Goal: Book appointment/travel/reservation

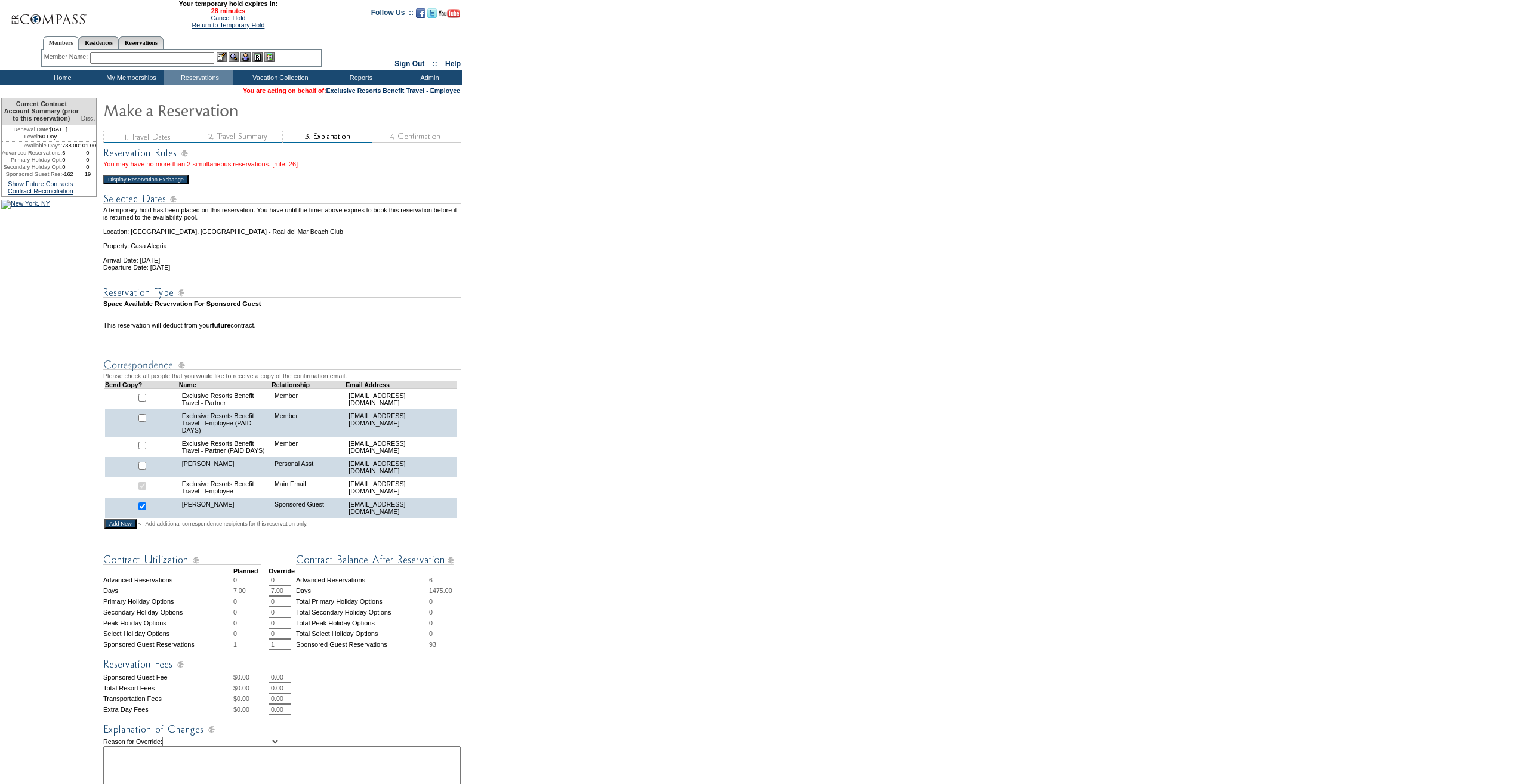
scroll to position [179, 0]
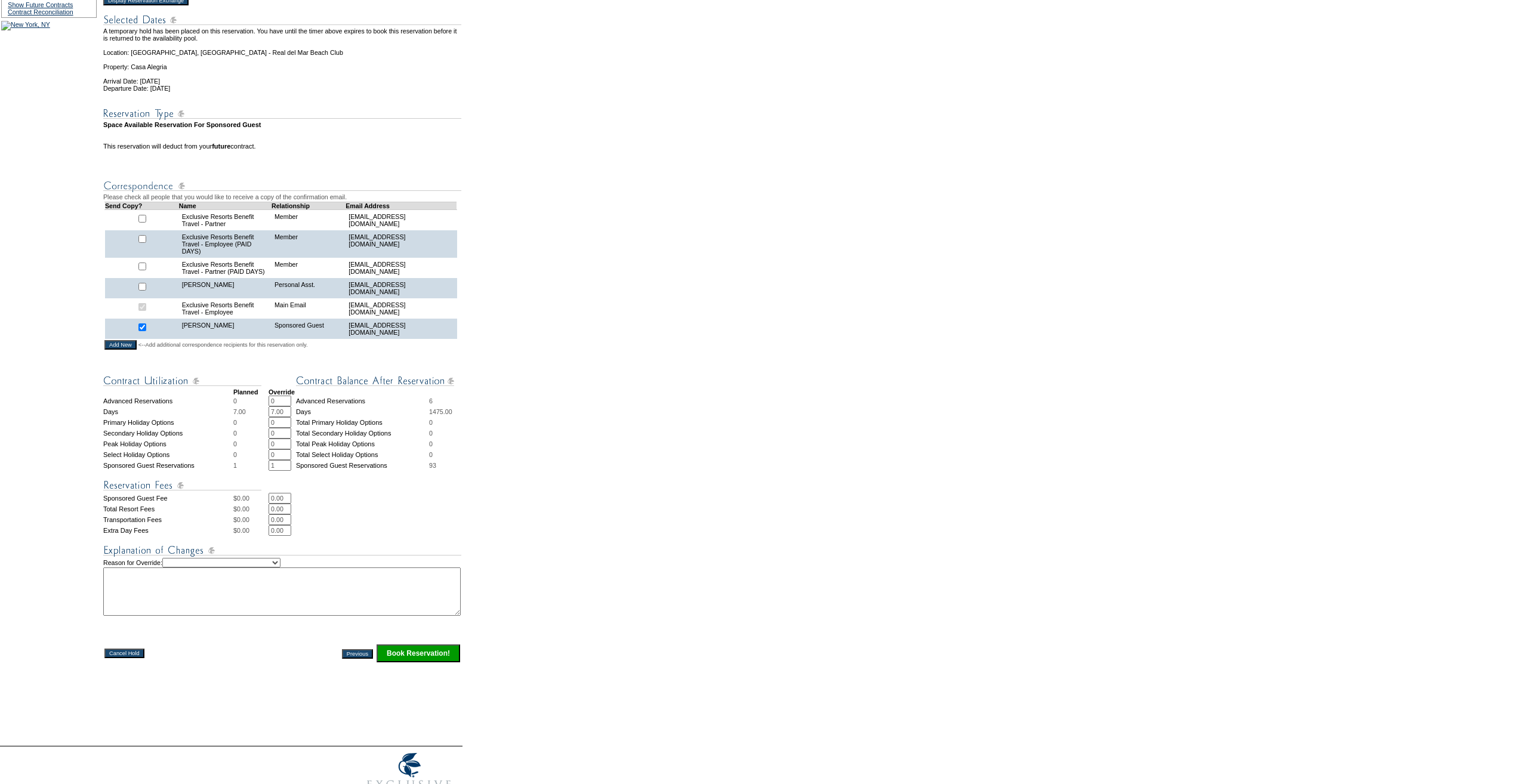
click at [281, 567] on select "Creating Continuous Stay Days Rebooked After Cancellation Editing Occupant Expe…" at bounding box center [221, 563] width 118 height 10
select select "1036"
click at [183, 567] on select "Creating Continuous Stay Days Rebooked After Cancellation Editing Occupant Expe…" at bounding box center [221, 563] width 118 height 10
click at [227, 616] on textarea at bounding box center [281, 591] width 357 height 48
click at [333, 616] on textarea "7 Employee Benefit Travel nights (3 remaining" at bounding box center [281, 591] width 357 height 48
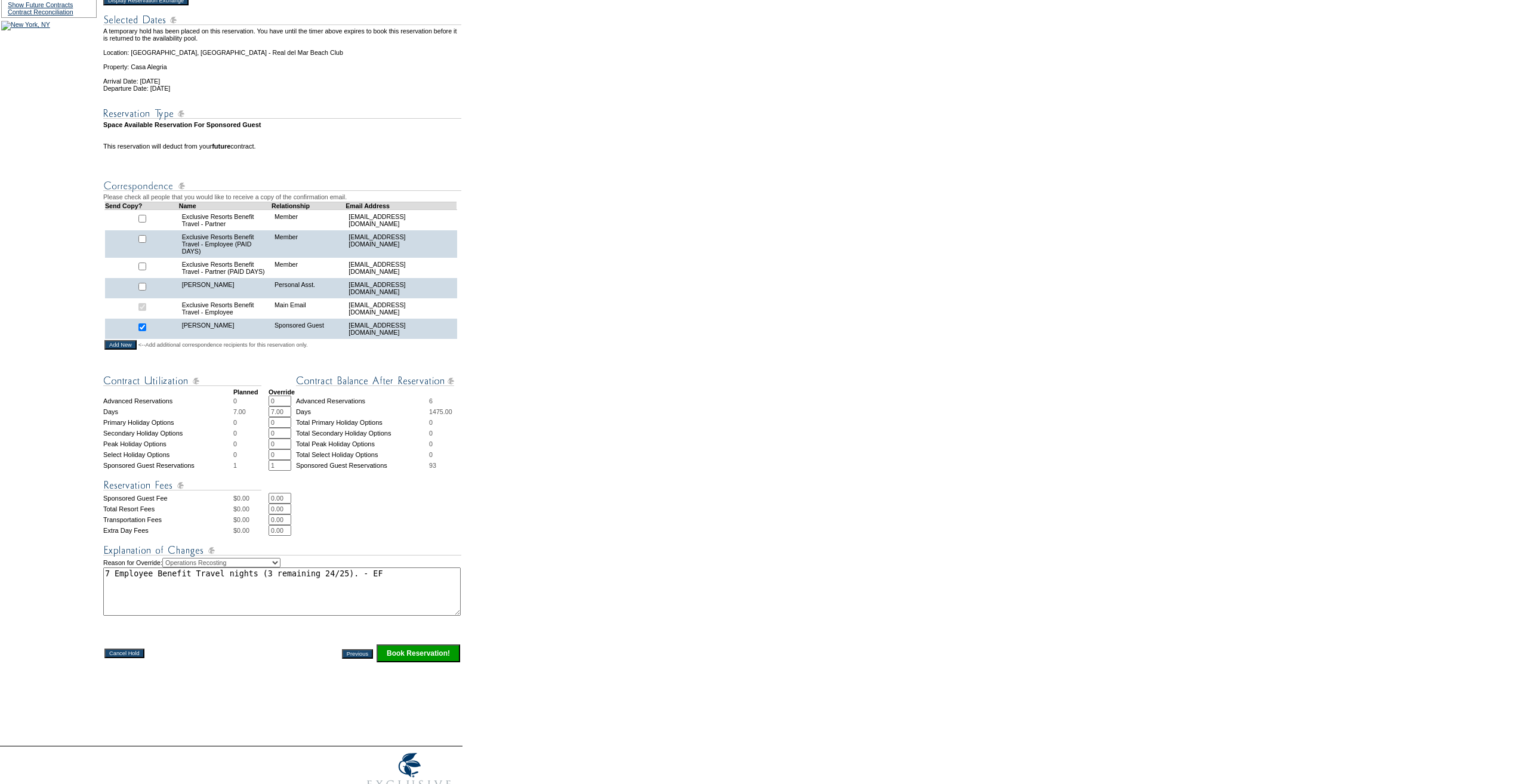
click at [366, 616] on textarea "7 Employee Benefit Travel nights (3 remaining 24/25). - EF" at bounding box center [281, 591] width 357 height 48
drag, startPoint x: 368, startPoint y: 619, endPoint x: 119, endPoint y: 617, distance: 249.0
click at [119, 616] on textarea "7 Employee Benefit Travel nights (3 remaining 24/25). - EF" at bounding box center [281, 591] width 357 height 48
type textarea "7 Employee Benefit Travel nights (3 remaining 24/25). - EF"
click at [596, 423] on form "27:16 Your temporary hold expires in: 27 minutes Cancel Hold Return to Temporar…" at bounding box center [757, 314] width 1514 height 985
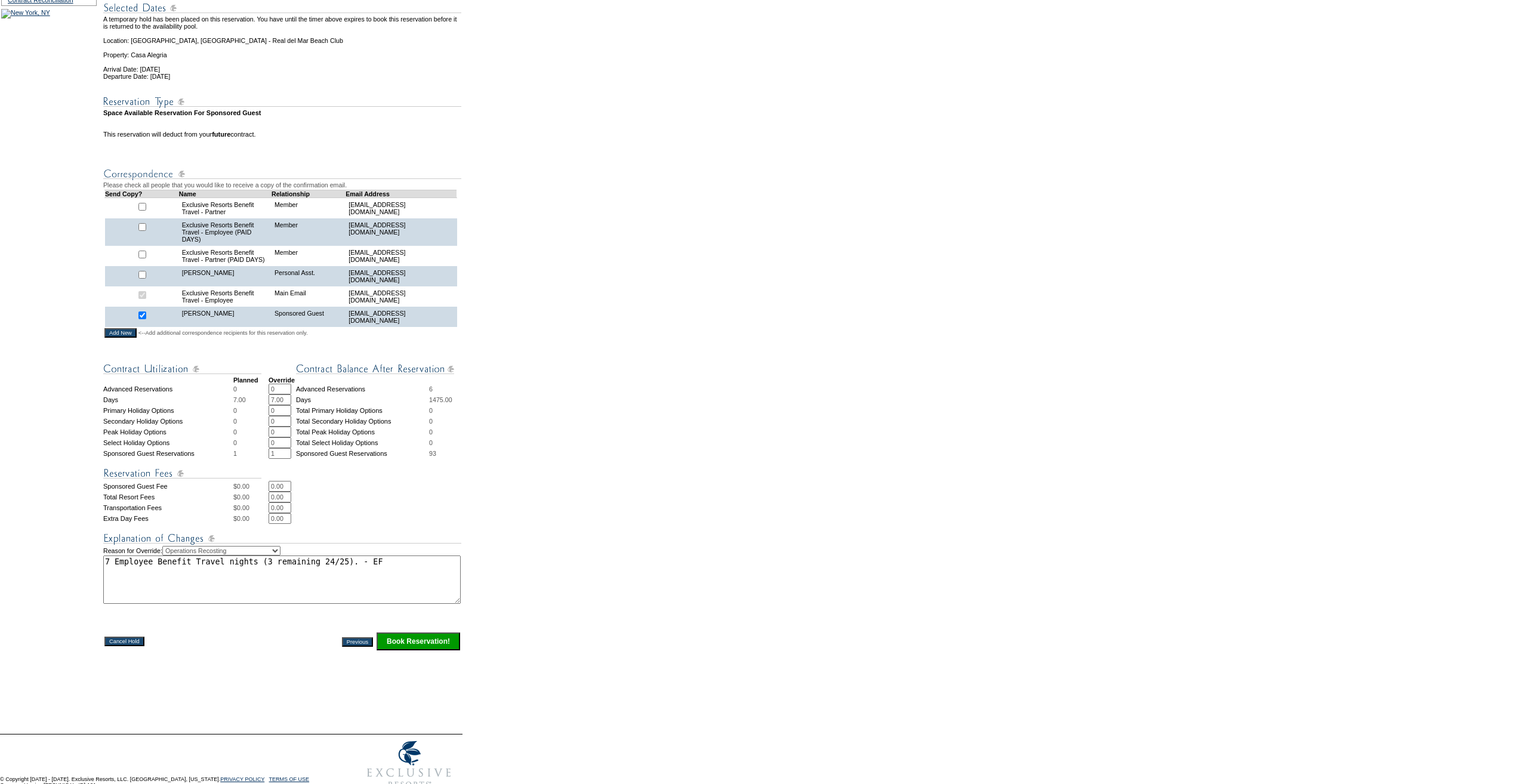
scroll to position [239, 0]
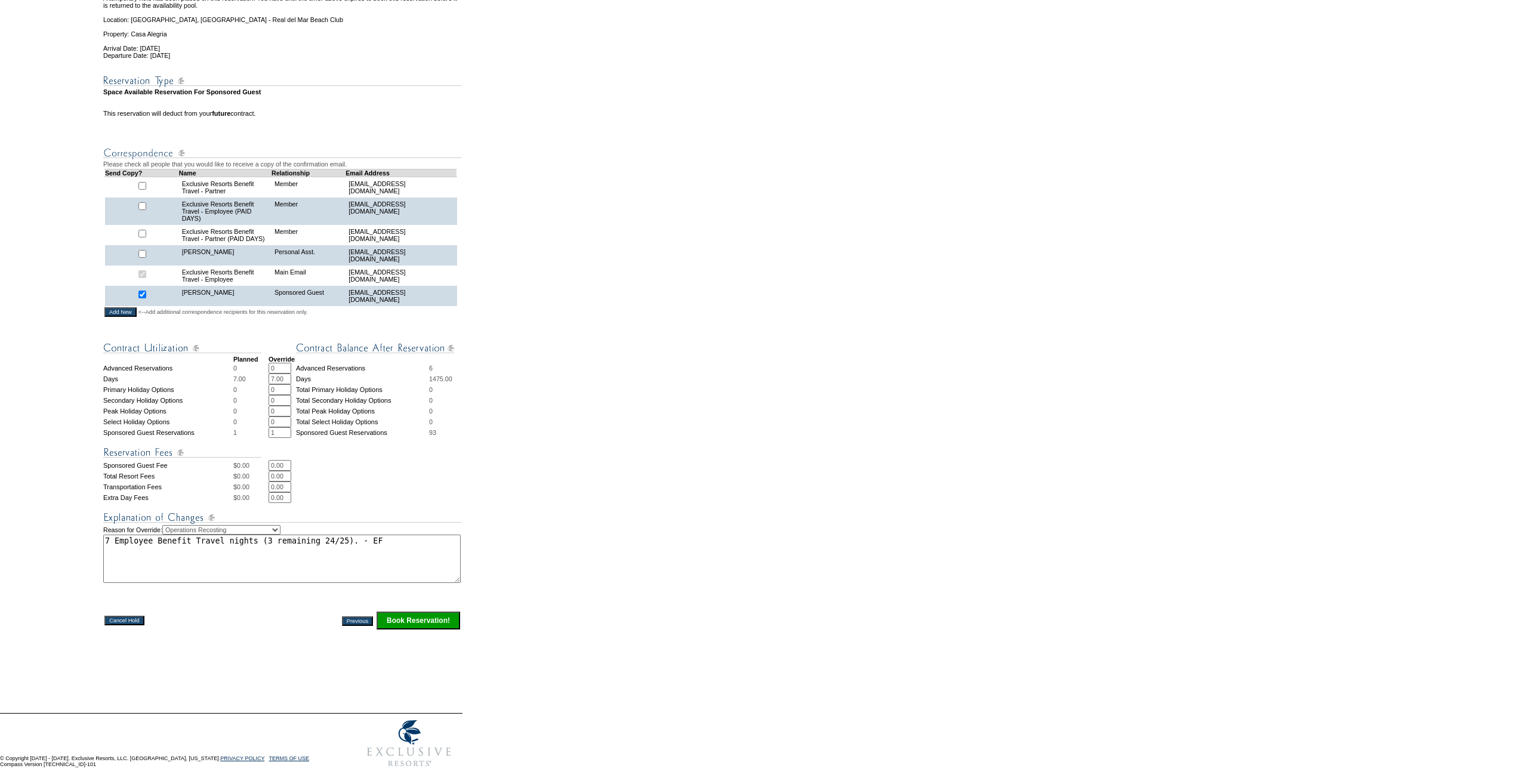
click at [449, 629] on input "Book Reservation!" at bounding box center [418, 620] width 83 height 18
